Goal: Navigation & Orientation: Find specific page/section

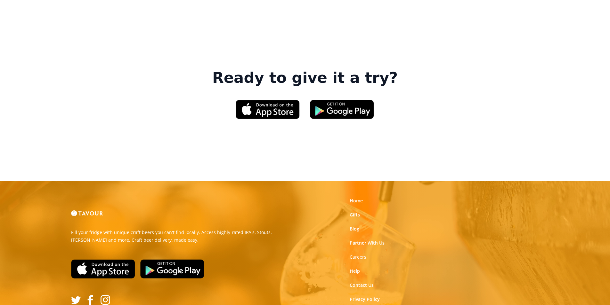
scroll to position [968, 0]
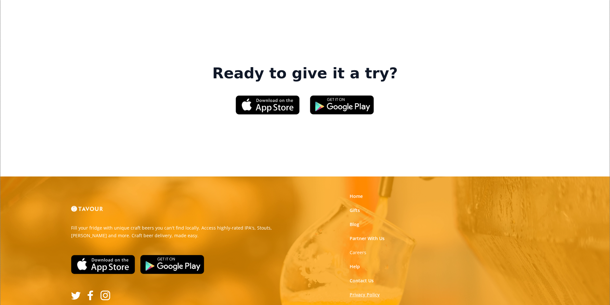
click at [370, 292] on link "Privacy Policy" at bounding box center [364, 295] width 30 height 6
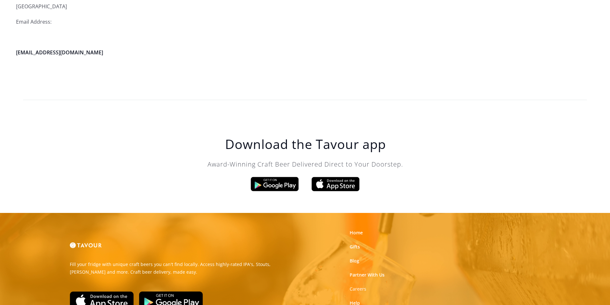
scroll to position [1823, 0]
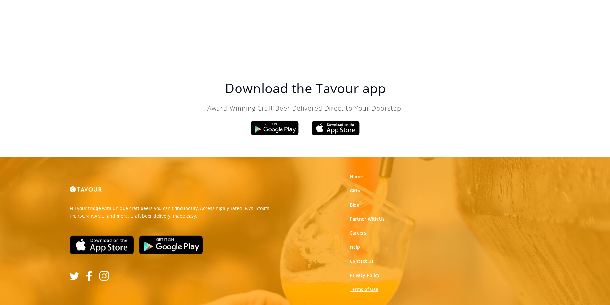
click at [359, 286] on link "Terms of Use" at bounding box center [363, 289] width 28 height 6
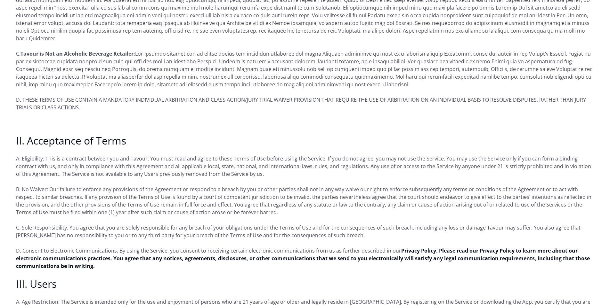
scroll to position [320, 0]
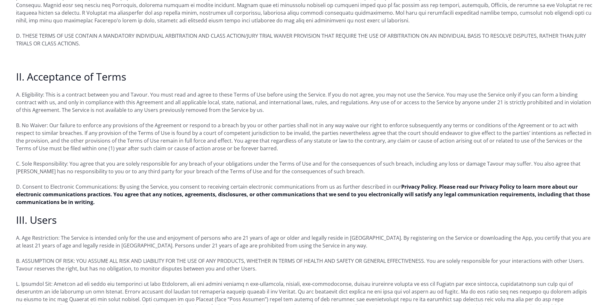
click at [165, 183] on p "D. Consent to Electronic Communications: By using the Service, you consent to r…" at bounding box center [305, 194] width 578 height 23
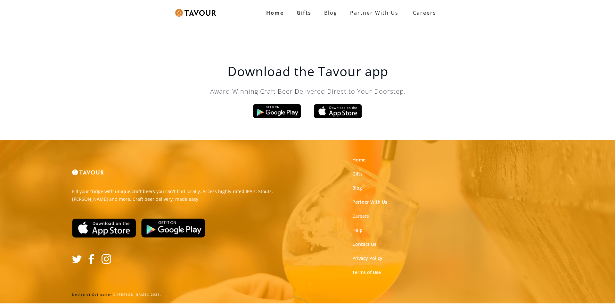
click at [267, 16] on strong "Home" at bounding box center [275, 12] width 18 height 7
